Goal: Information Seeking & Learning: Find specific page/section

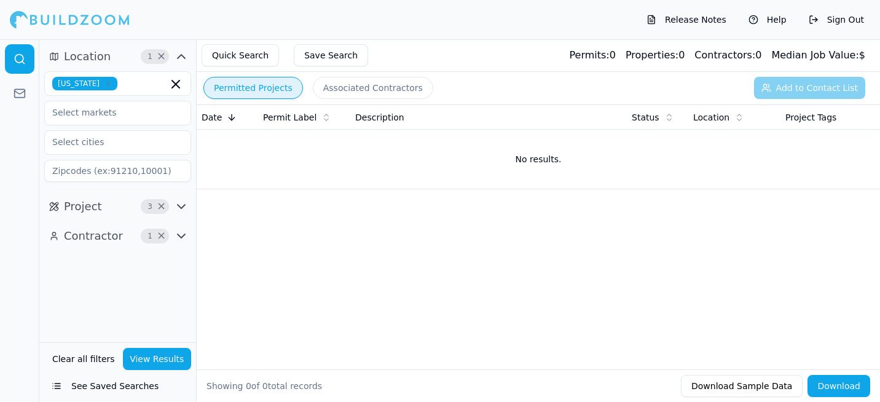
click at [179, 202] on icon "button" at bounding box center [181, 206] width 15 height 15
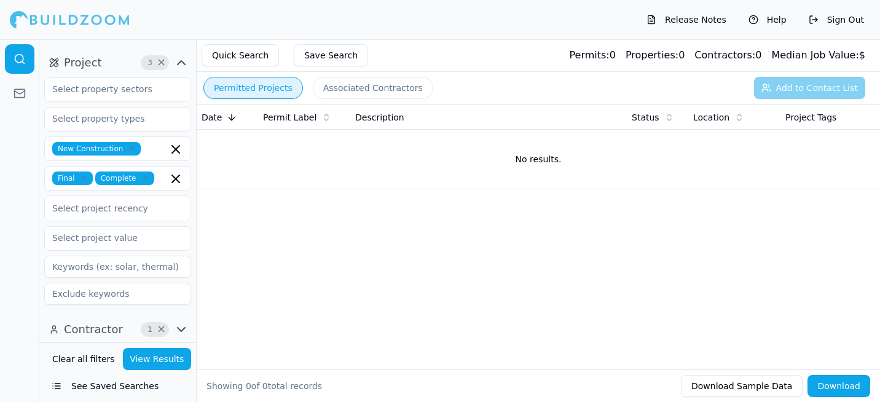
scroll to position [146, 0]
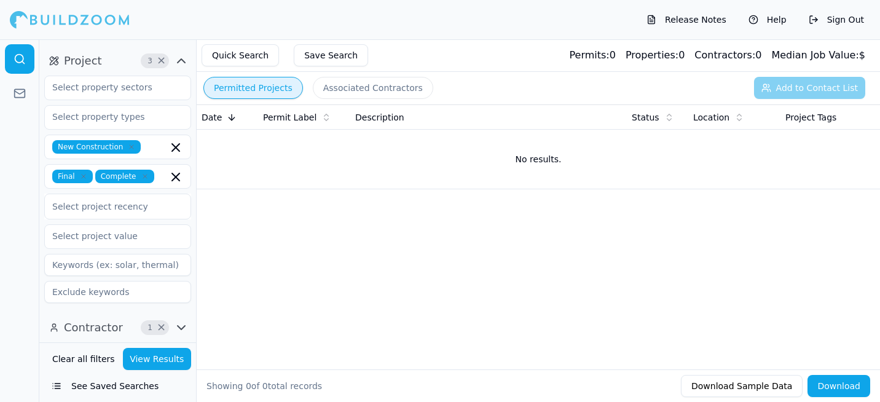
click at [176, 327] on icon "button" at bounding box center [181, 327] width 15 height 15
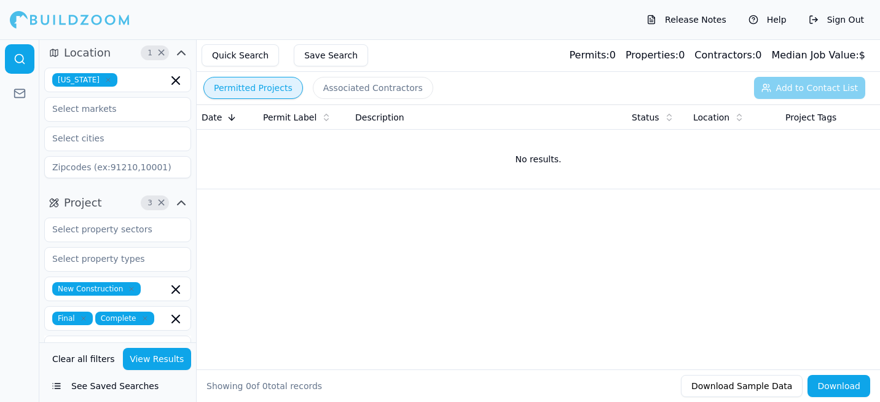
scroll to position [0, 0]
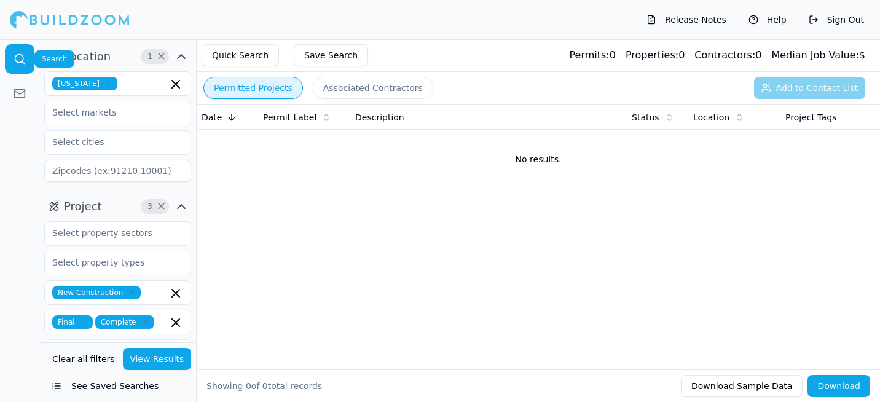
click at [15, 57] on circle at bounding box center [19, 59] width 8 height 8
click at [183, 54] on icon "button" at bounding box center [181, 56] width 15 height 15
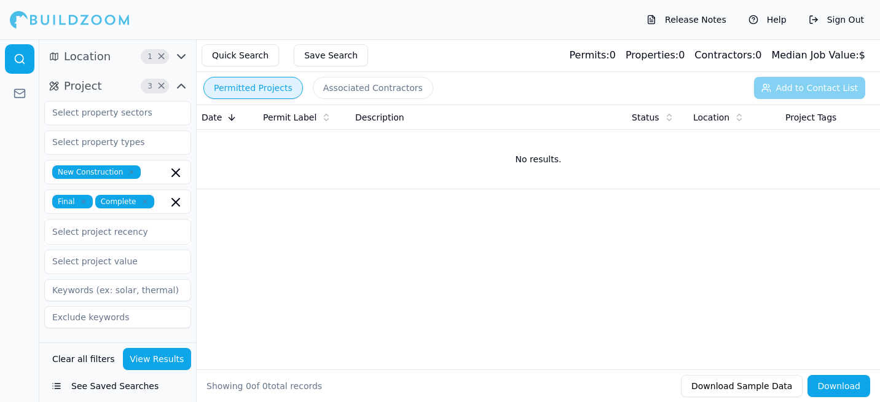
click at [182, 57] on icon "button" at bounding box center [181, 57] width 7 height 4
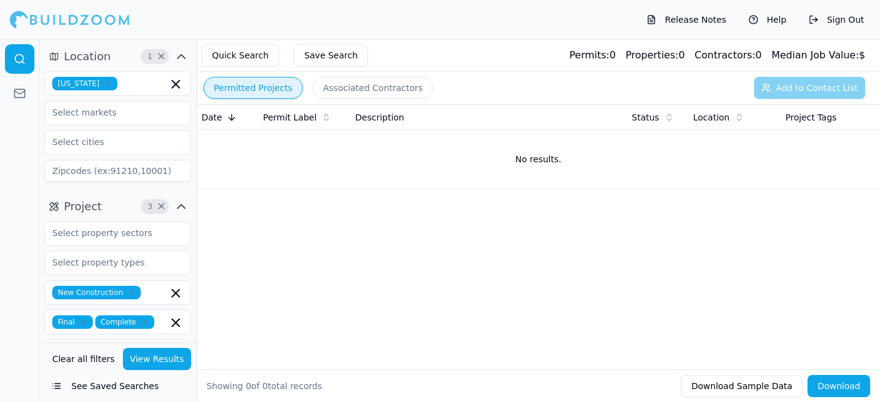
click at [178, 53] on icon "button" at bounding box center [181, 56] width 15 height 15
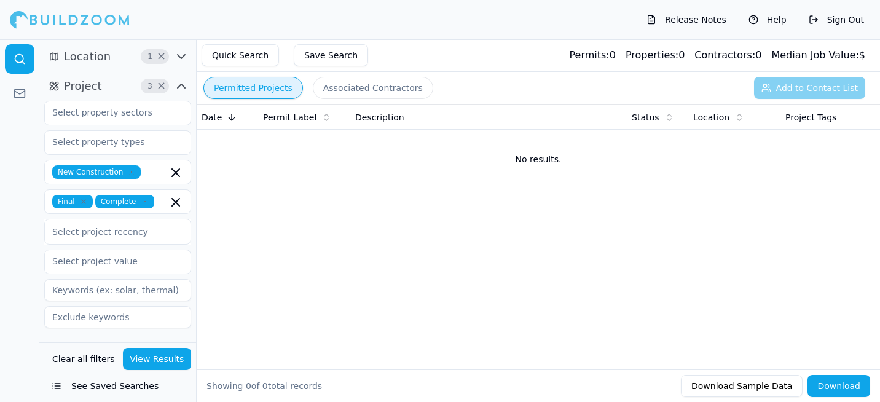
click at [241, 60] on button "Quick Search" at bounding box center [240, 55] width 77 height 22
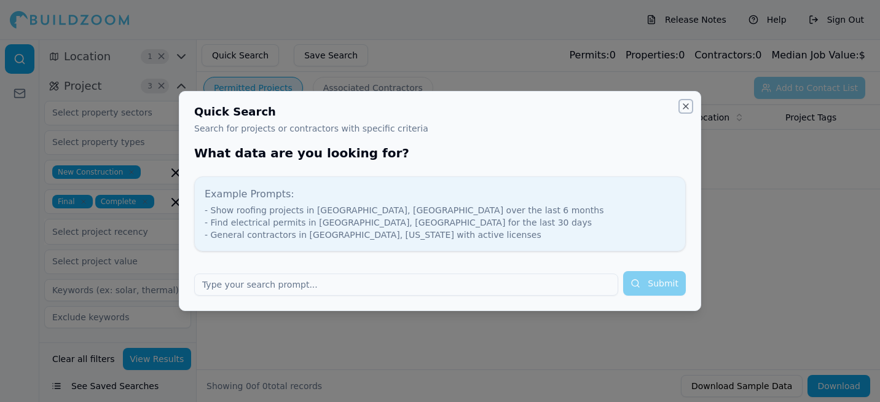
click at [681, 110] on button "Close" at bounding box center [686, 106] width 10 height 10
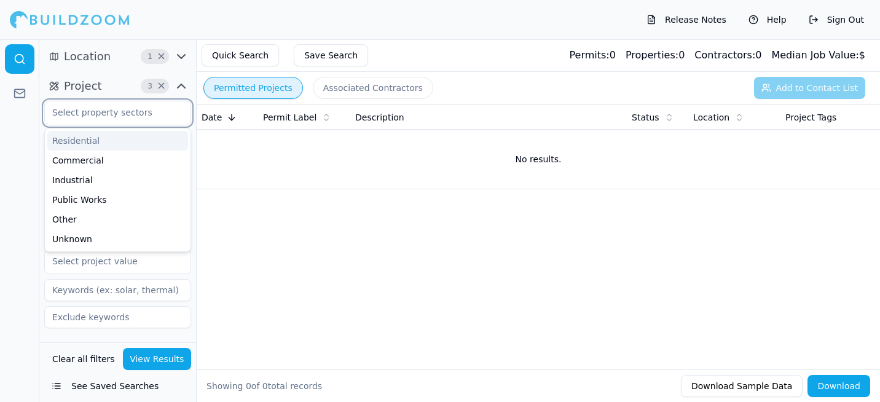
click at [87, 114] on input "text" at bounding box center [110, 112] width 130 height 22
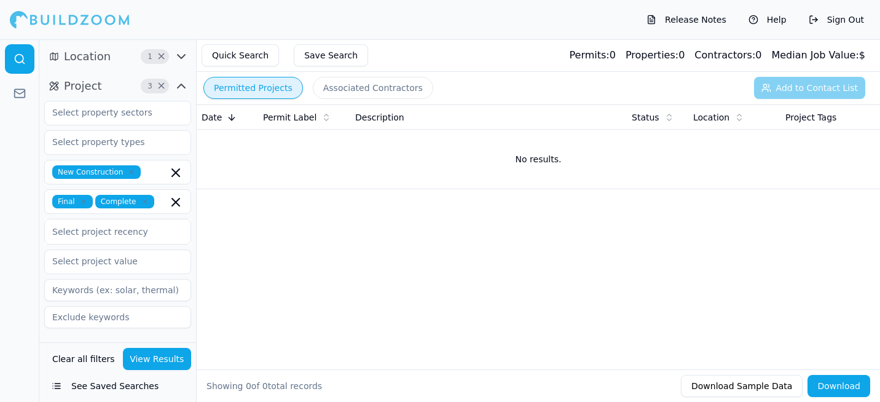
click at [181, 60] on icon "button" at bounding box center [181, 56] width 15 height 15
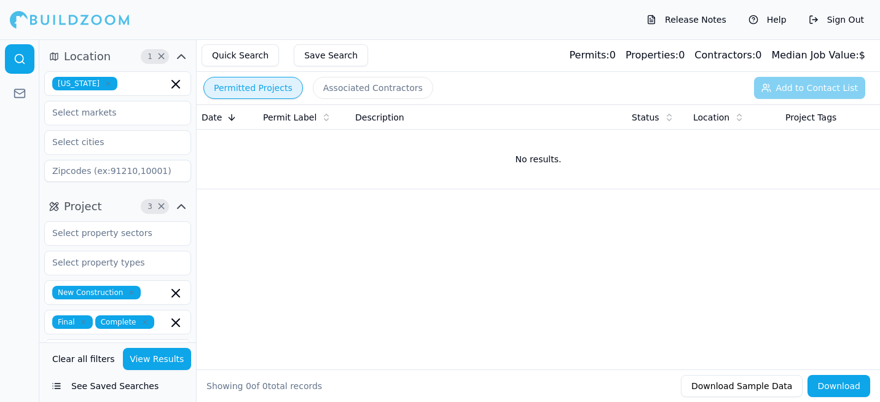
click at [106, 85] on icon "button" at bounding box center [108, 84] width 4 height 4
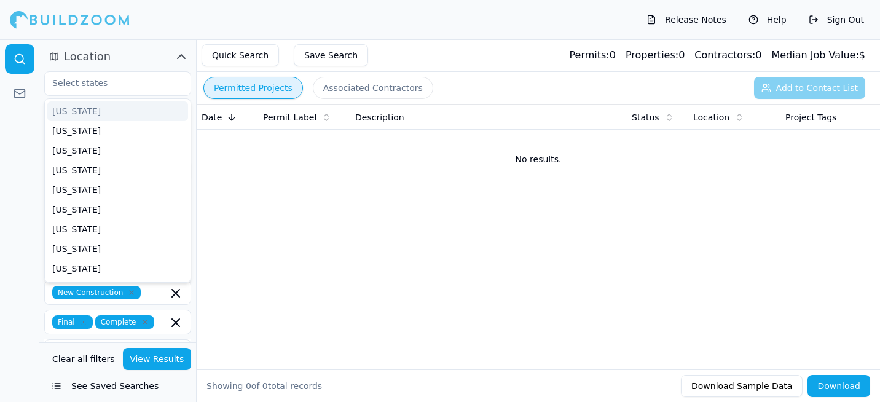
click at [226, 196] on div "Date Permit Label Description Status Location Project Tags No results." at bounding box center [539, 217] width 684 height 226
click at [98, 84] on input "text" at bounding box center [110, 83] width 130 height 22
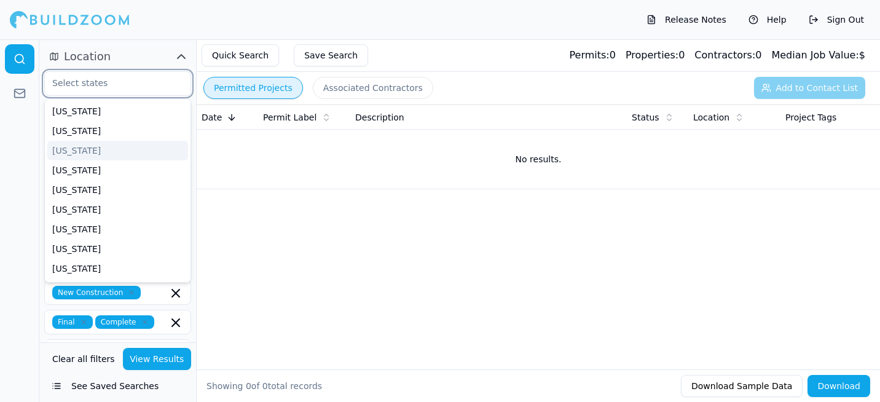
type input "t"
click at [124, 133] on div "[US_STATE]" at bounding box center [117, 131] width 141 height 20
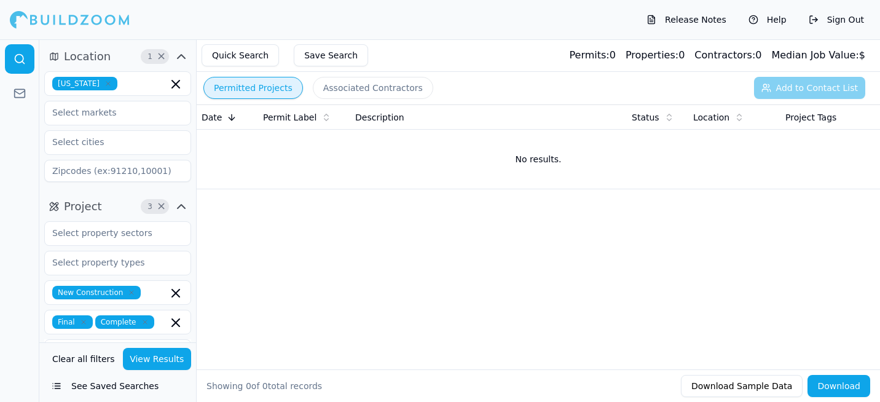
click at [243, 168] on td "No results." at bounding box center [539, 159] width 684 height 59
click at [139, 168] on input at bounding box center [117, 171] width 147 height 22
paste input "[STREET_ADDRESS] • [PERSON_NAME][GEOGRAPHIC_DATA]"
type input "[STREET_ADDRESS] • [PERSON_NAME][GEOGRAPHIC_DATA]"
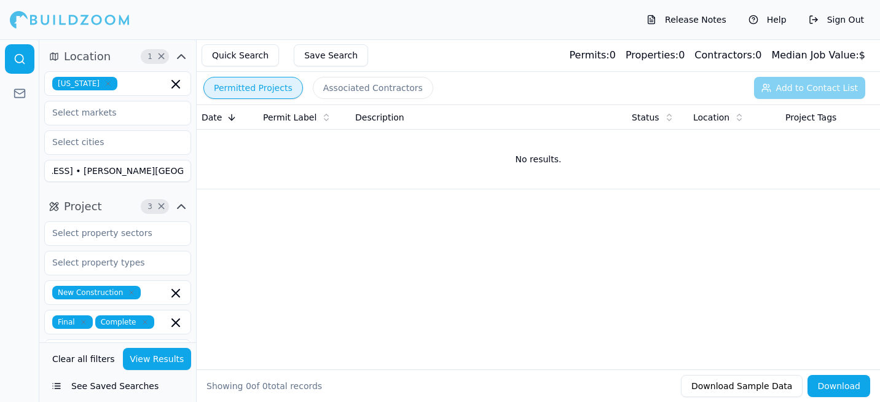
click at [162, 174] on input "[STREET_ADDRESS] • [PERSON_NAME][GEOGRAPHIC_DATA]" at bounding box center [117, 171] width 147 height 22
drag, startPoint x: 160, startPoint y: 171, endPoint x: 153, endPoint y: 171, distance: 6.8
click at [153, 171] on input "[STREET_ADDRESS] • [PERSON_NAME][GEOGRAPHIC_DATA]" at bounding box center [117, 171] width 147 height 22
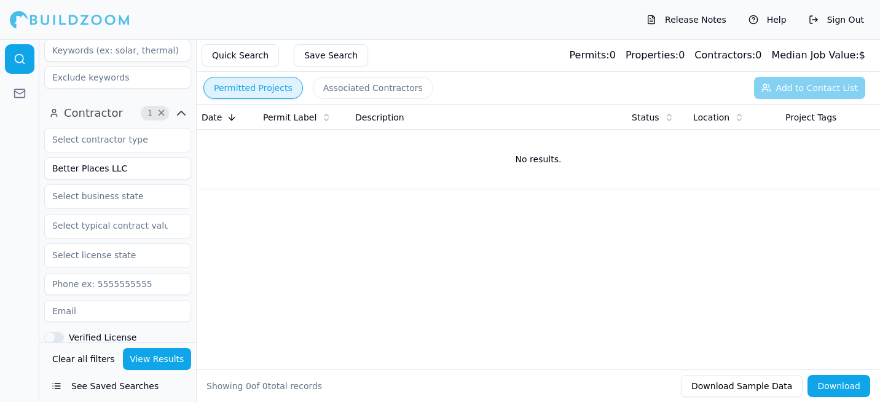
scroll to position [369, 0]
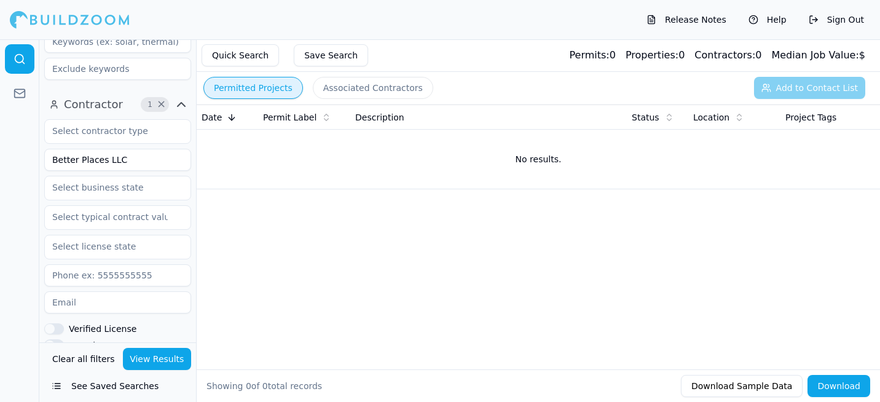
drag, startPoint x: 133, startPoint y: 159, endPoint x: 23, endPoint y: 152, distance: 110.2
click at [23, 152] on div "Location 1 × [US_STATE] Project 3 × New Construction Final Complete Select proj…" at bounding box center [440, 220] width 880 height 363
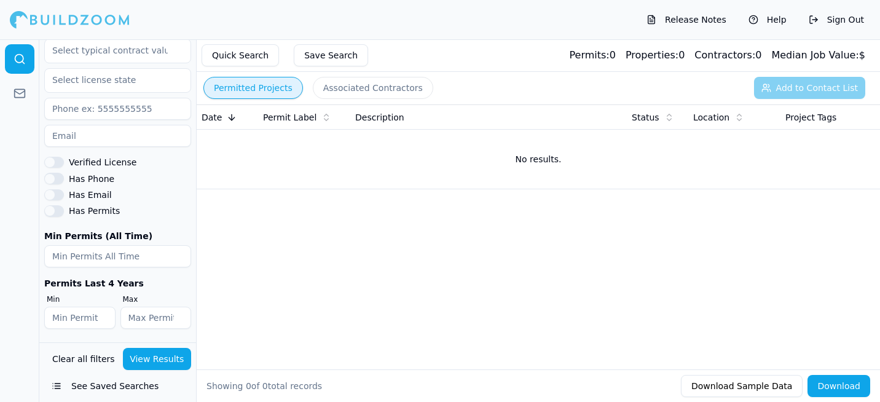
scroll to position [536, 0]
click at [147, 362] on button "View Results" at bounding box center [157, 359] width 69 height 22
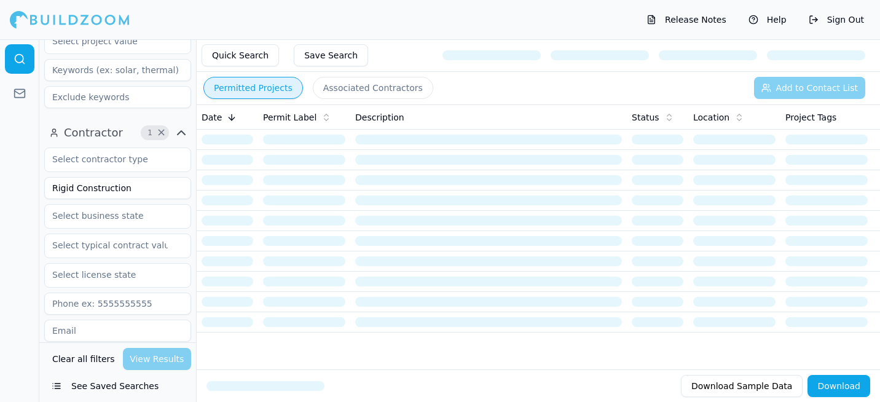
scroll to position [290, 0]
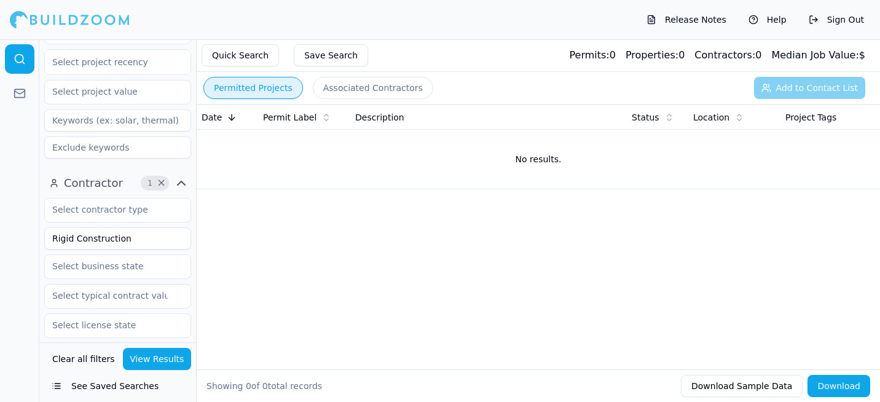
drag, startPoint x: 134, startPoint y: 238, endPoint x: 74, endPoint y: 228, distance: 60.5
click at [73, 232] on input "Rigid Construction" at bounding box center [117, 238] width 147 height 22
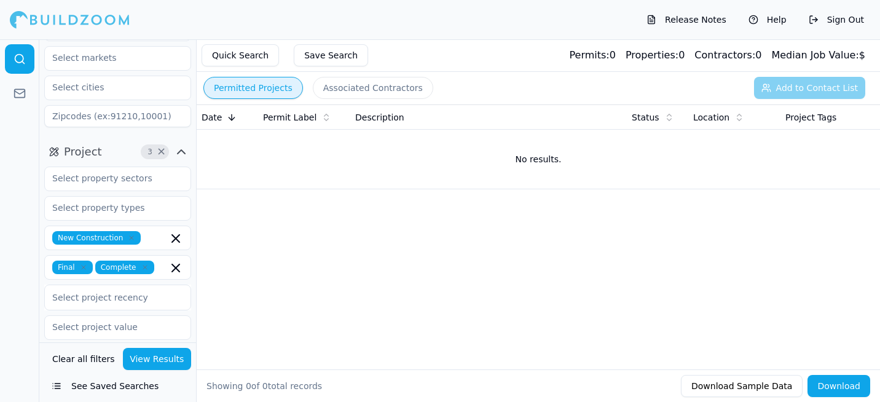
scroll to position [44, 0]
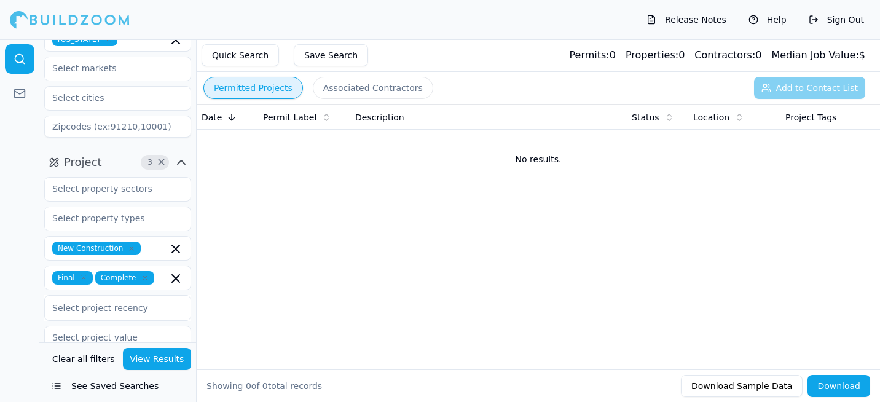
type input "Rigid Roofing"
click at [170, 361] on button "View Results" at bounding box center [157, 359] width 69 height 22
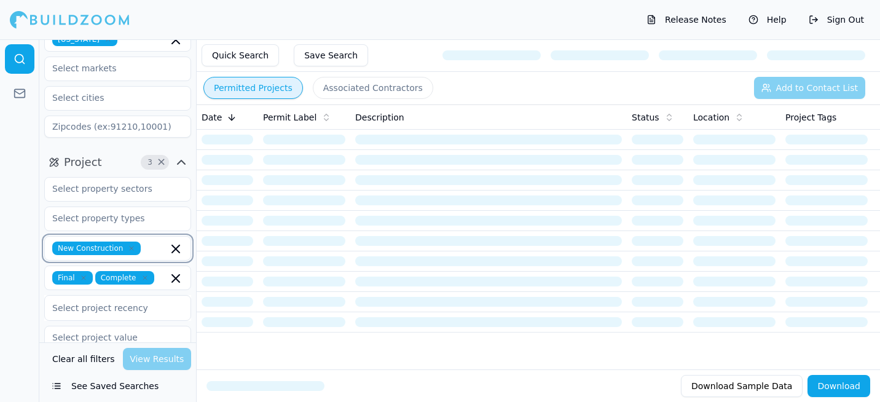
click at [178, 250] on icon "button" at bounding box center [175, 249] width 15 height 15
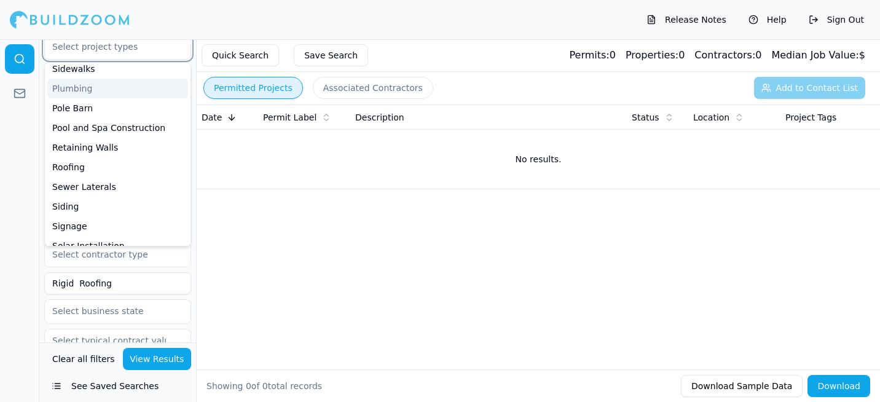
scroll to position [246, 0]
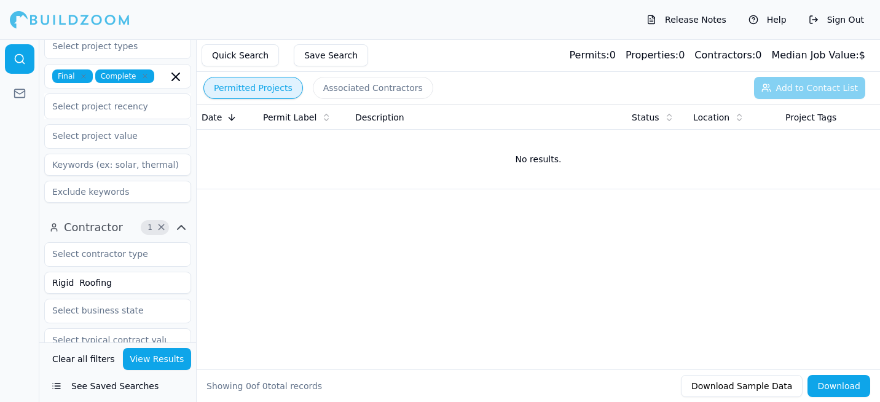
click at [104, 193] on input at bounding box center [117, 192] width 147 height 22
click at [112, 173] on input at bounding box center [117, 165] width 147 height 22
click at [154, 280] on input "Rigid Roofing" at bounding box center [117, 283] width 147 height 22
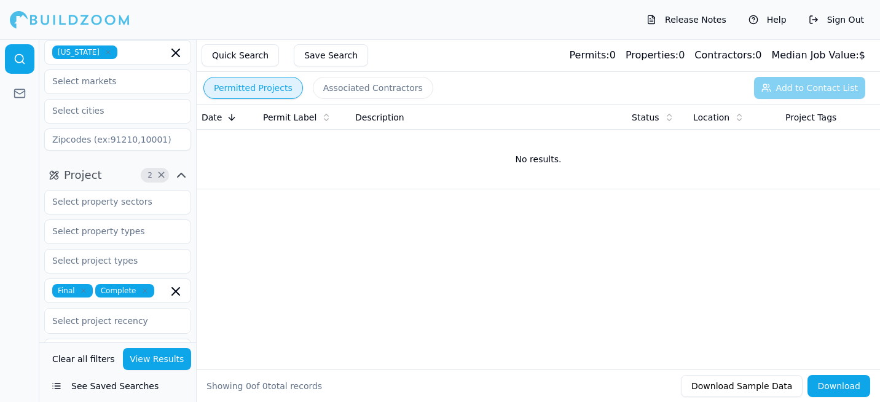
scroll to position [0, 0]
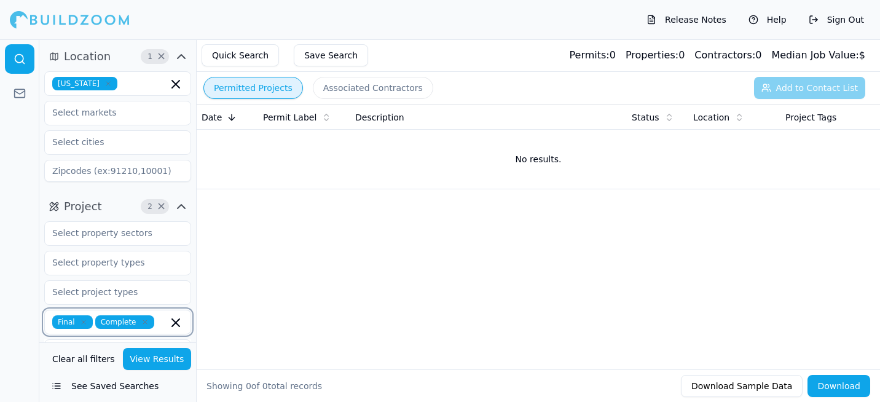
click at [175, 319] on icon "button" at bounding box center [175, 322] width 15 height 15
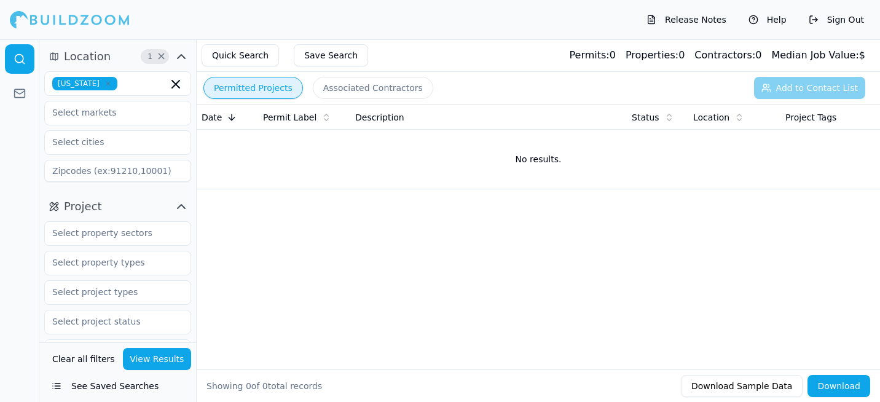
click at [155, 362] on button "View Results" at bounding box center [157, 359] width 69 height 22
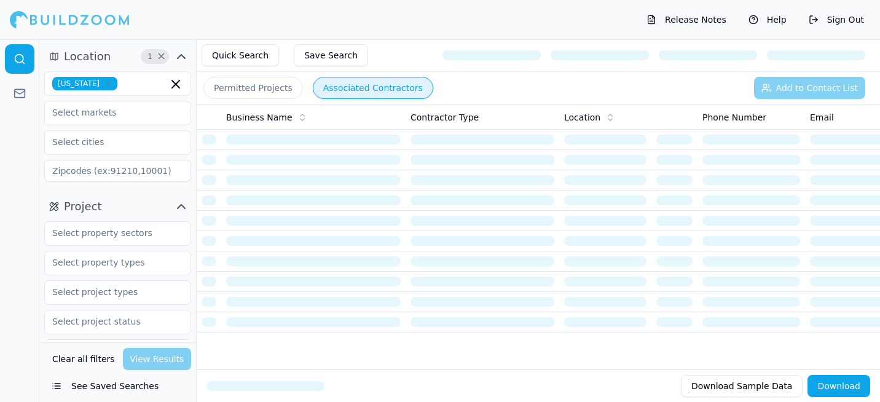
click at [364, 81] on button "Associated Contractors" at bounding box center [373, 88] width 120 height 22
click at [55, 384] on button "See Saved Searches" at bounding box center [117, 386] width 147 height 22
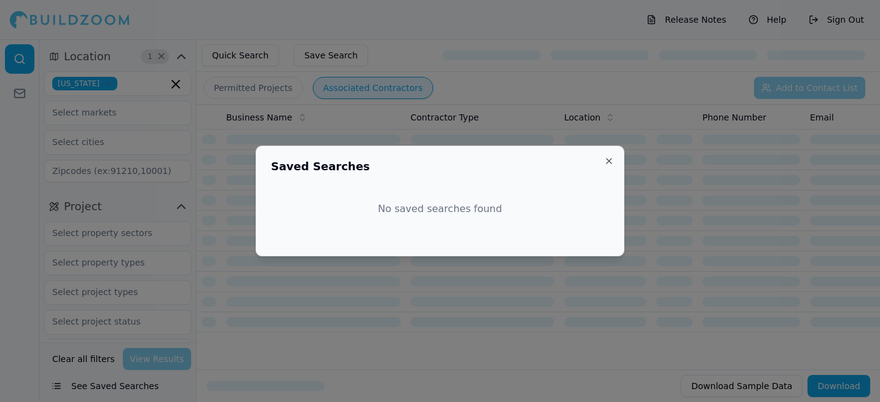
click at [611, 154] on div "Saved Searches No saved searches found Close" at bounding box center [440, 201] width 369 height 111
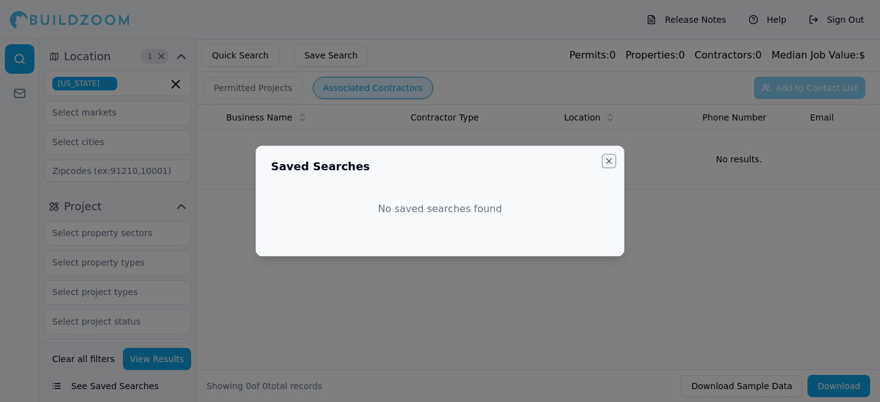
click at [608, 162] on button "Close" at bounding box center [609, 161] width 10 height 10
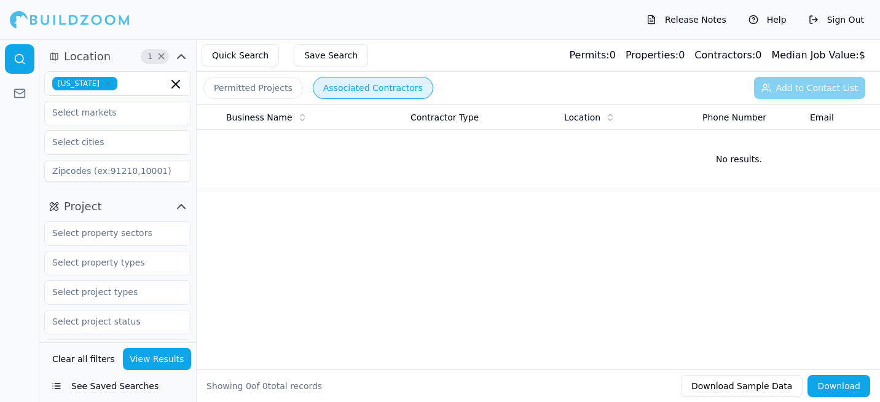
click at [253, 90] on button "Permitted Projects" at bounding box center [253, 88] width 100 height 22
